Goal: Information Seeking & Learning: Learn about a topic

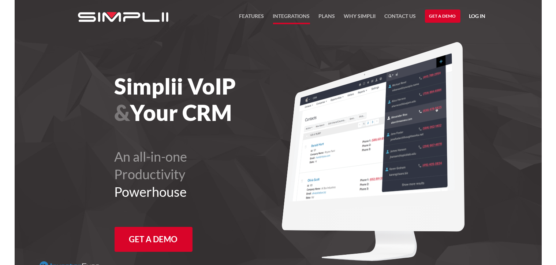
click at [297, 16] on link "Integrations" at bounding box center [291, 18] width 37 height 12
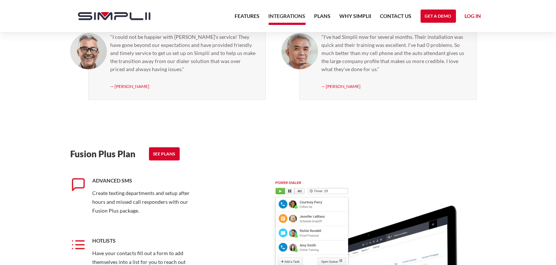
scroll to position [696, 0]
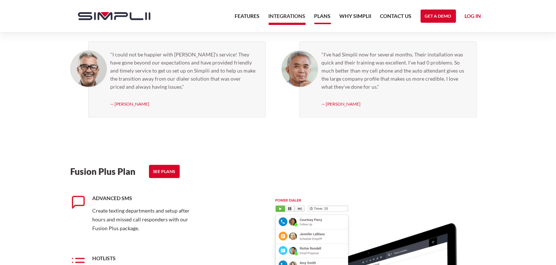
click at [329, 16] on link "Plans" at bounding box center [322, 18] width 16 height 12
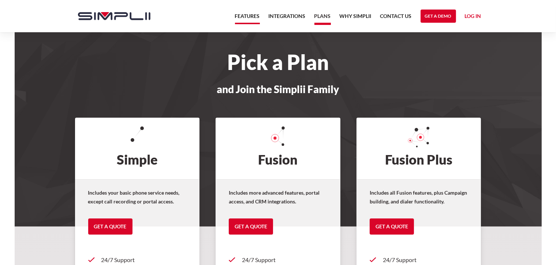
click at [248, 16] on link "Features" at bounding box center [247, 18] width 25 height 12
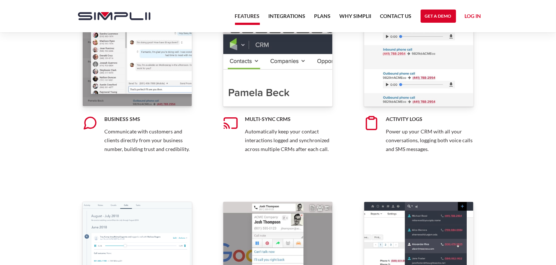
scroll to position [403, 0]
